Goal: Transaction & Acquisition: Purchase product/service

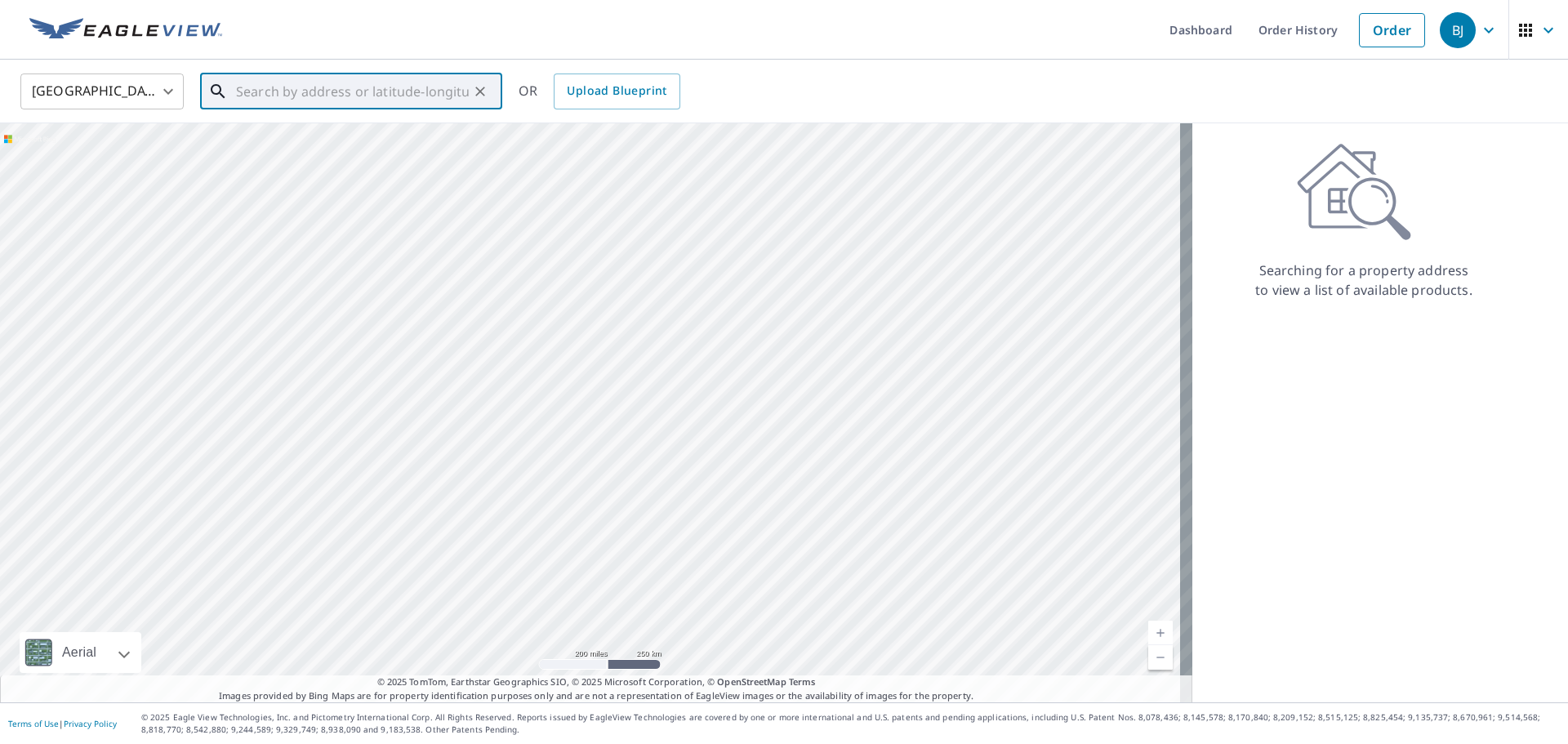
click at [298, 90] on input "text" at bounding box center [353, 92] width 233 height 46
click at [349, 138] on span "[STREET_ADDRESS]" at bounding box center [361, 139] width 257 height 20
type input "[STREET_ADDRESS][PERSON_NAME]"
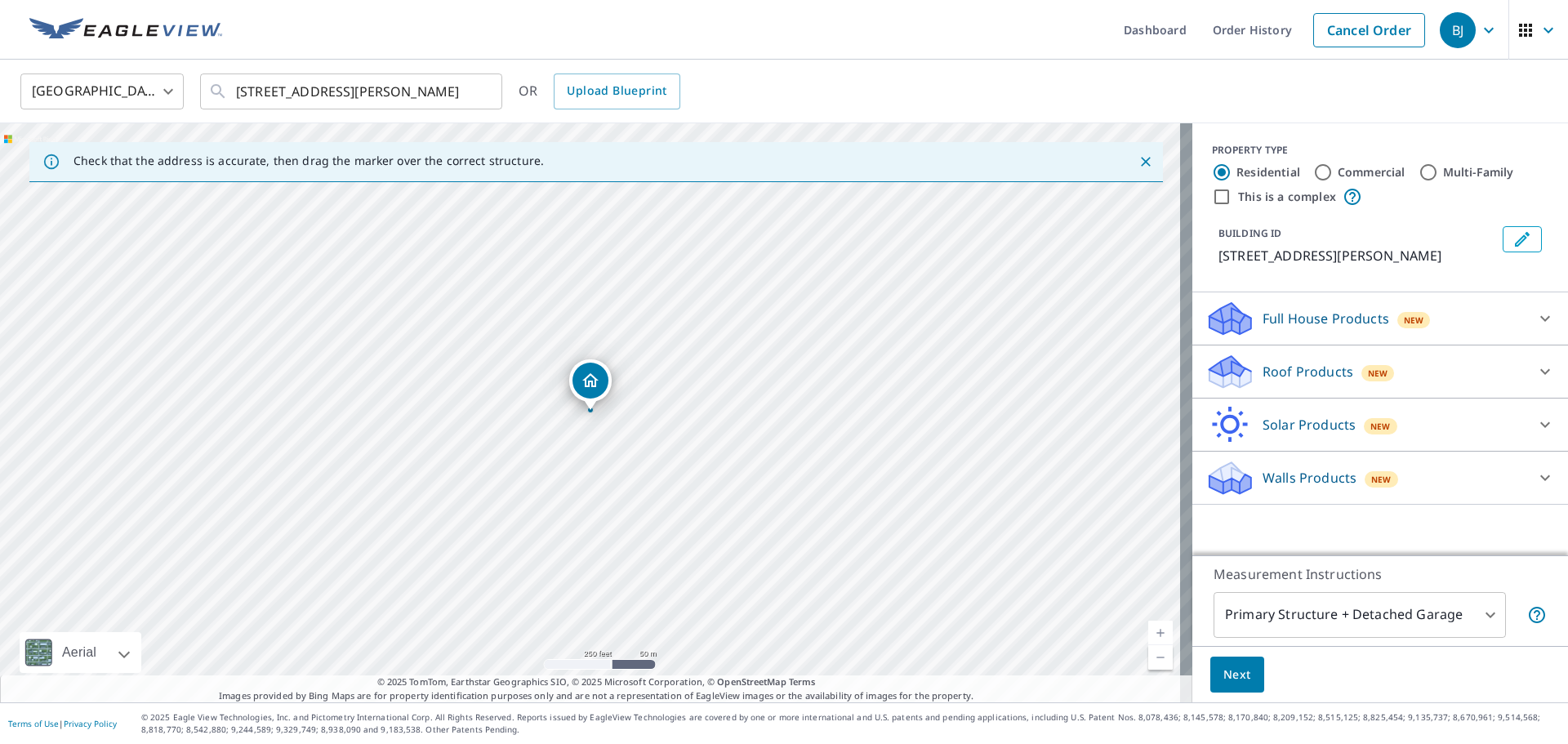
click at [1288, 373] on p "Roof Products" at bounding box center [1307, 372] width 91 height 20
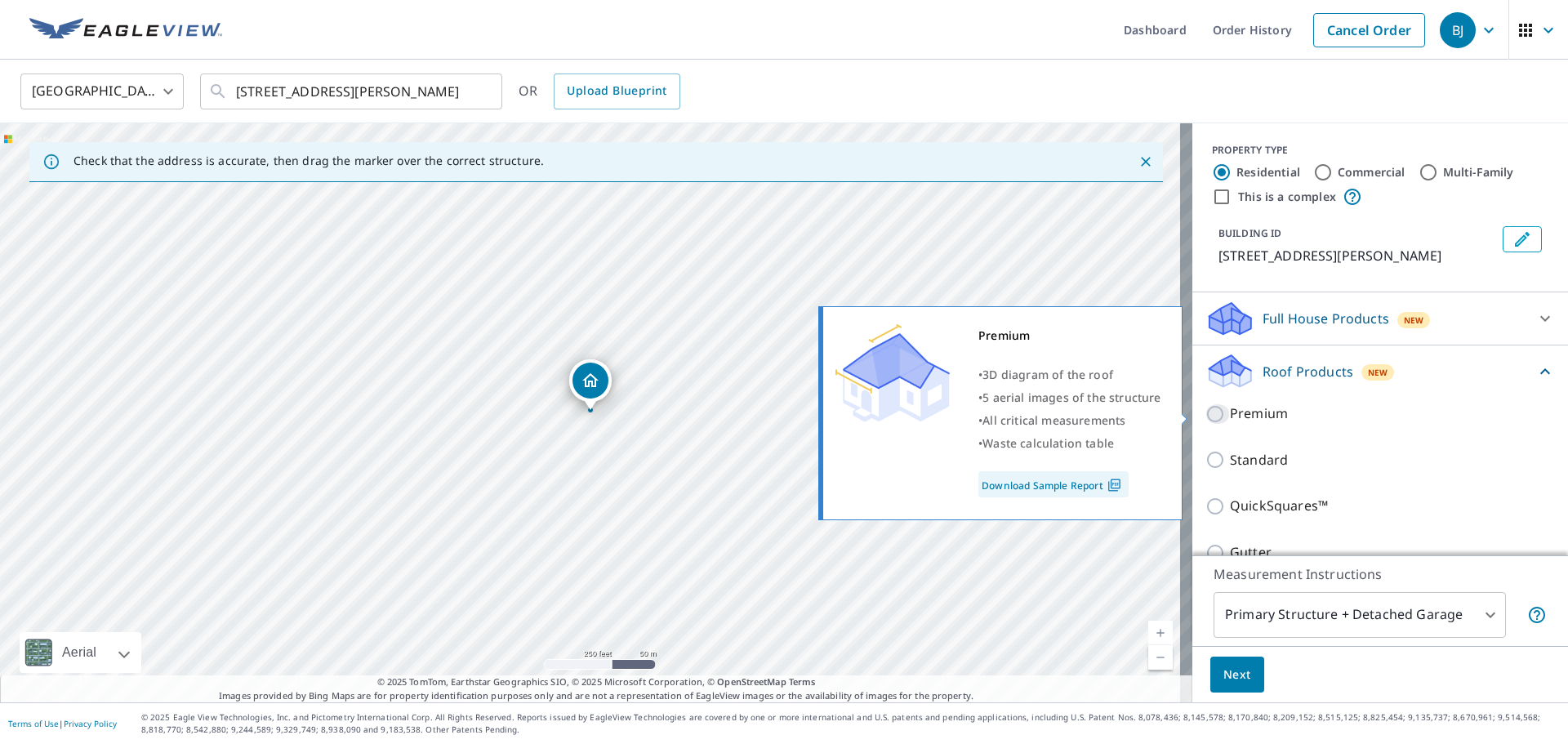
click at [1206, 417] on input "Premium" at bounding box center [1218, 414] width 25 height 20
checkbox input "true"
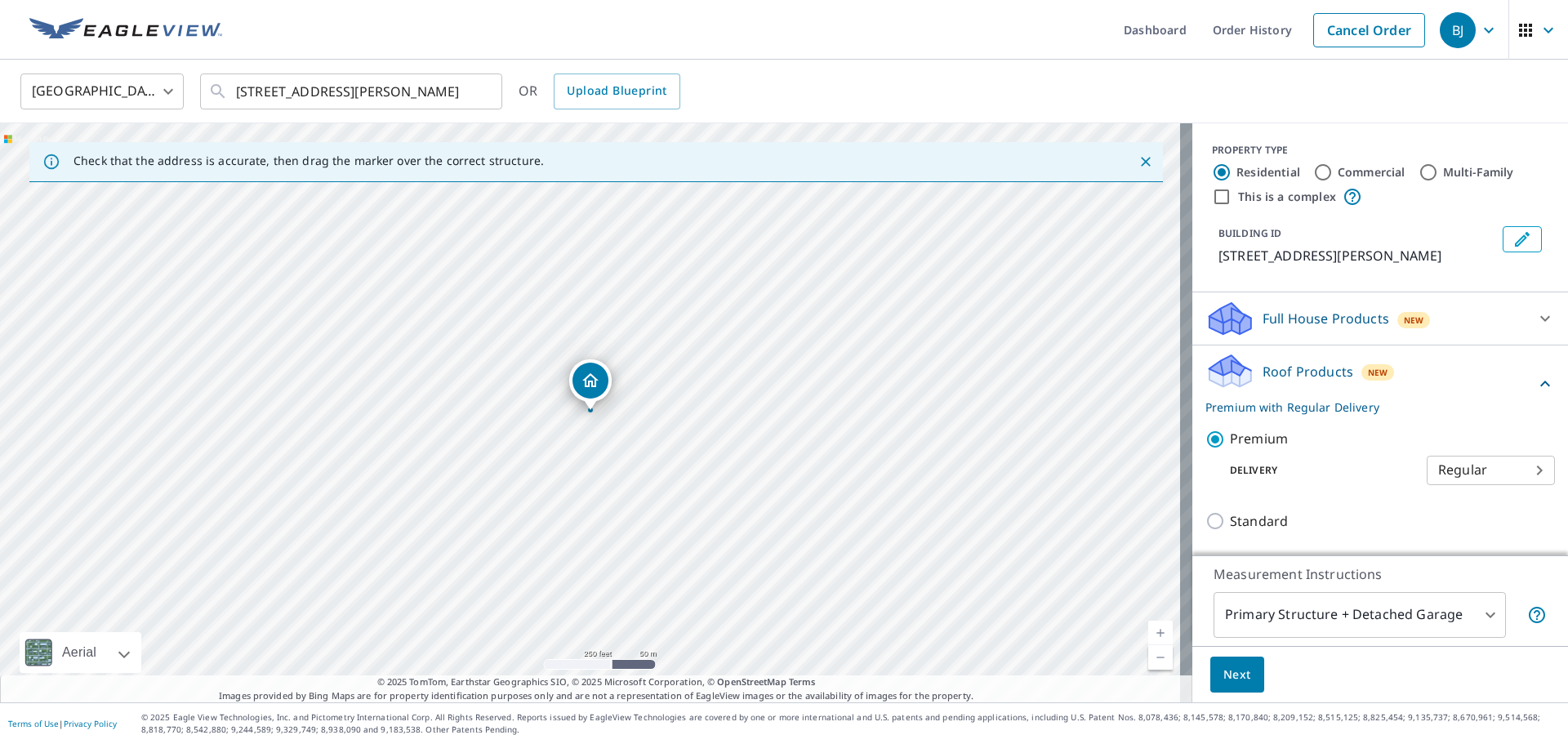
click at [1224, 678] on span "Next" at bounding box center [1238, 675] width 28 height 21
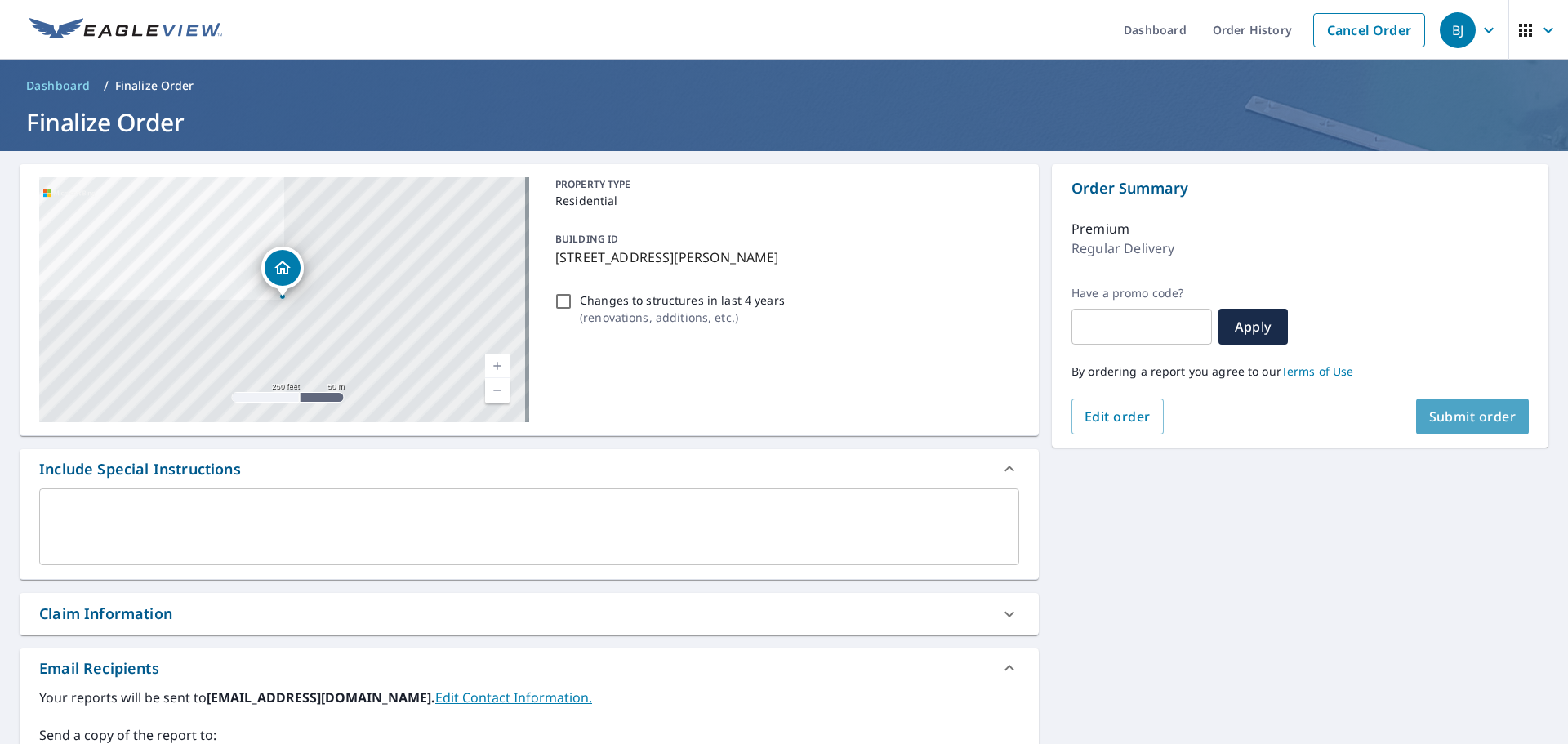
click at [1434, 416] on span "Submit order" at bounding box center [1473, 417] width 88 height 18
